Goal: Obtain resource: Download file/media

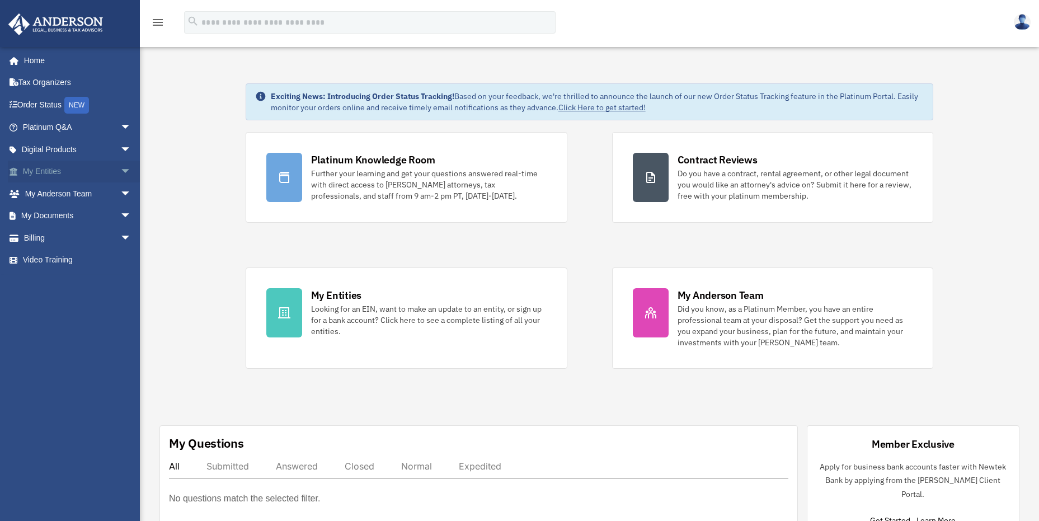
click at [36, 171] on link "My Entities arrow_drop_down" at bounding box center [78, 172] width 140 height 22
click at [44, 212] on link "My Documents arrow_drop_down" at bounding box center [78, 216] width 140 height 22
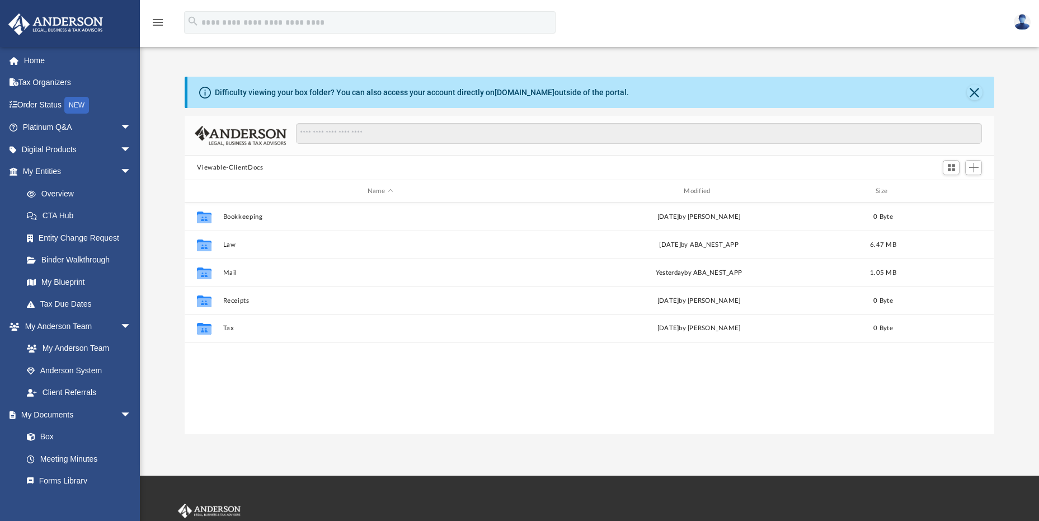
scroll to position [246, 801]
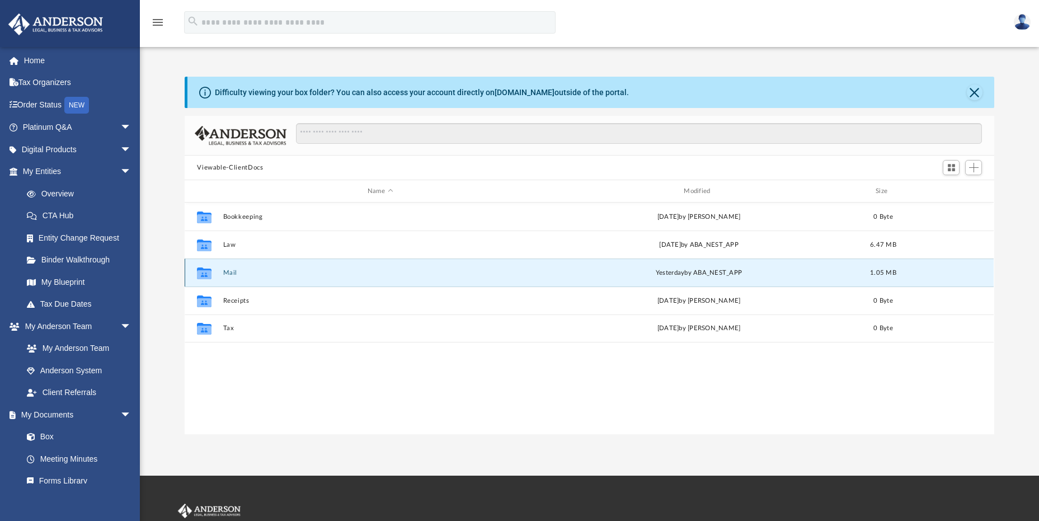
click at [225, 270] on button "Mail" at bounding box center [380, 272] width 314 height 7
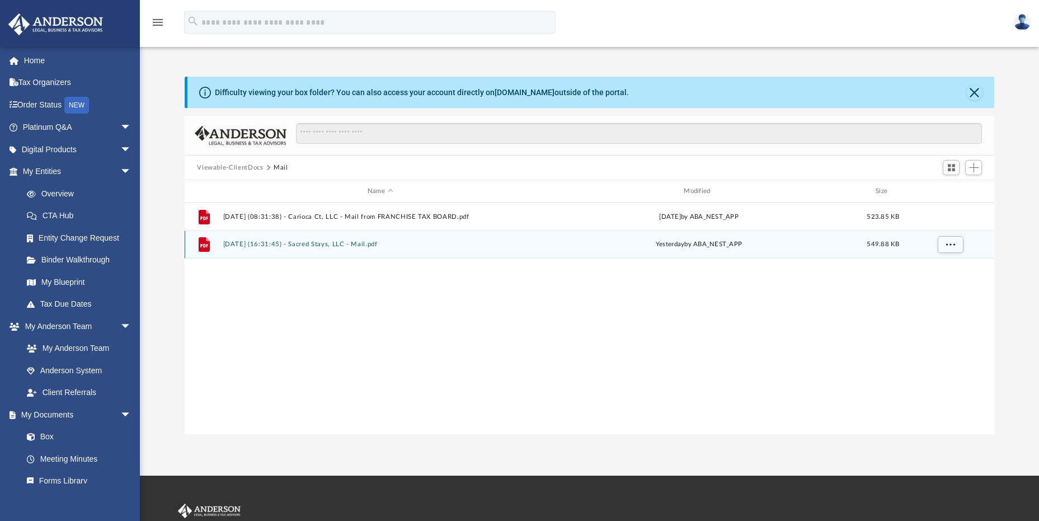
click at [329, 243] on button "[DATE] (16:31:45) - Sacred Stays, LLC - Mail.pdf" at bounding box center [380, 243] width 314 height 7
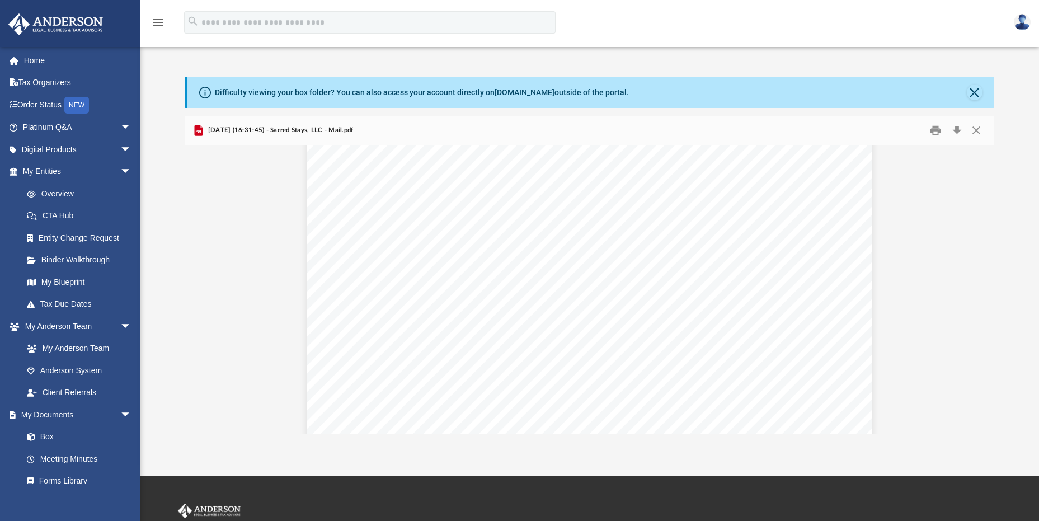
scroll to position [615, 0]
